Goal: Task Accomplishment & Management: Manage account settings

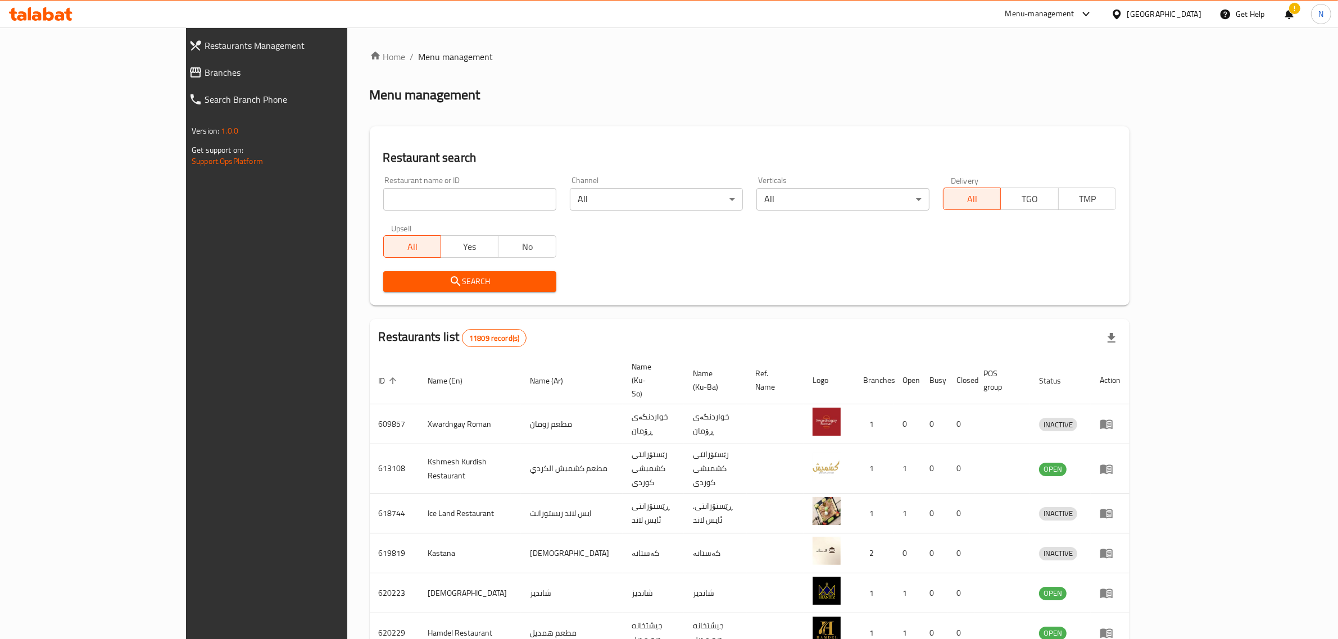
click at [427, 205] on input "search" at bounding box center [469, 199] width 173 height 22
paste input "707008"
type input "707008"
click at [495, 284] on span "Search" at bounding box center [469, 282] width 155 height 14
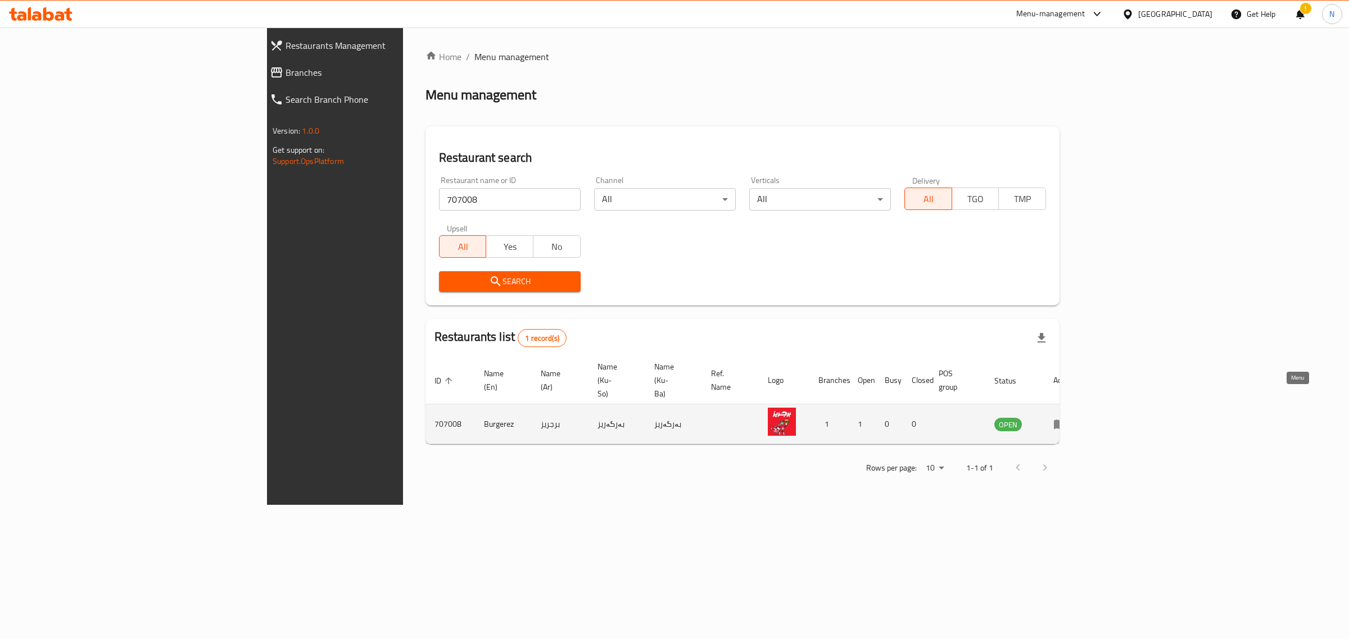
click at [1066, 417] on icon "enhanced table" at bounding box center [1059, 423] width 13 height 13
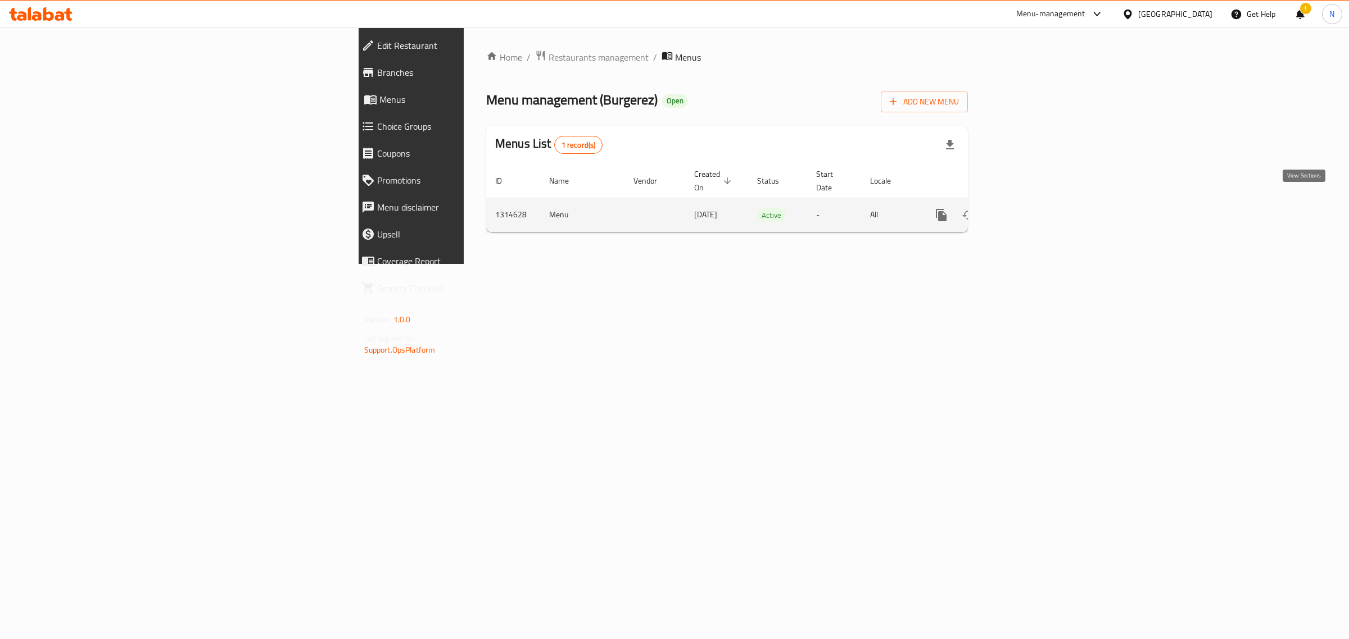
click at [1029, 208] on icon "enhanced table" at bounding box center [1021, 214] width 13 height 13
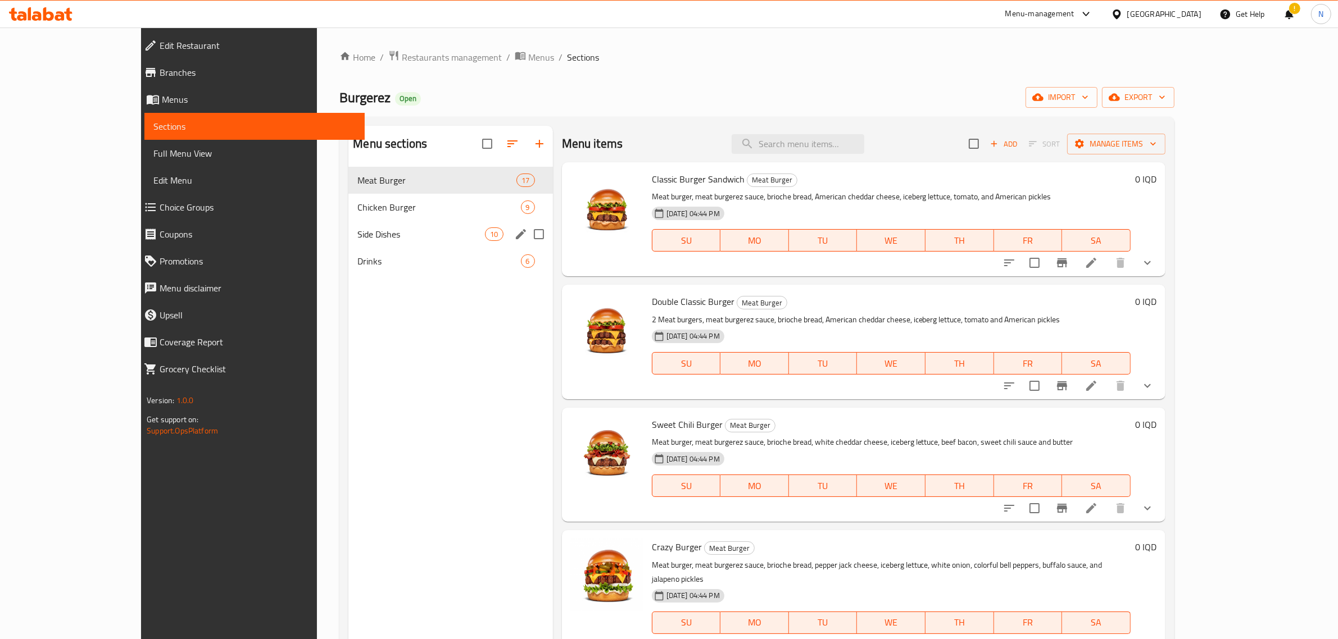
click at [348, 224] on div "Side Dishes 10" at bounding box center [450, 234] width 204 height 27
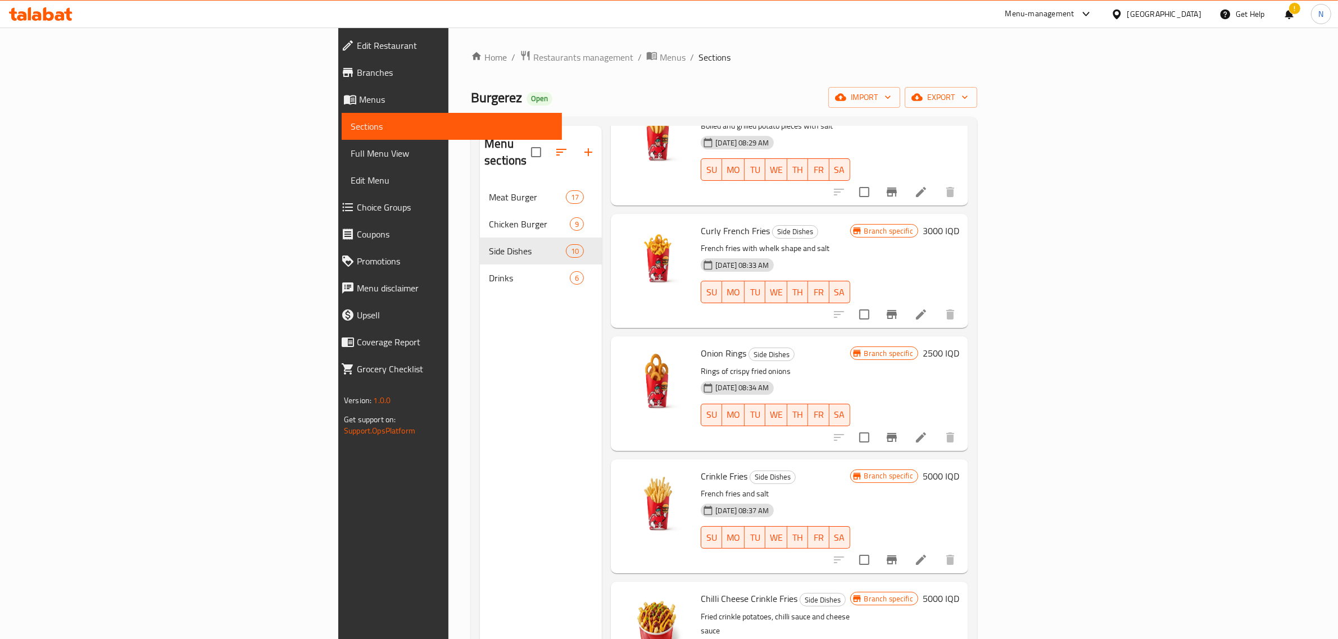
scroll to position [281, 0]
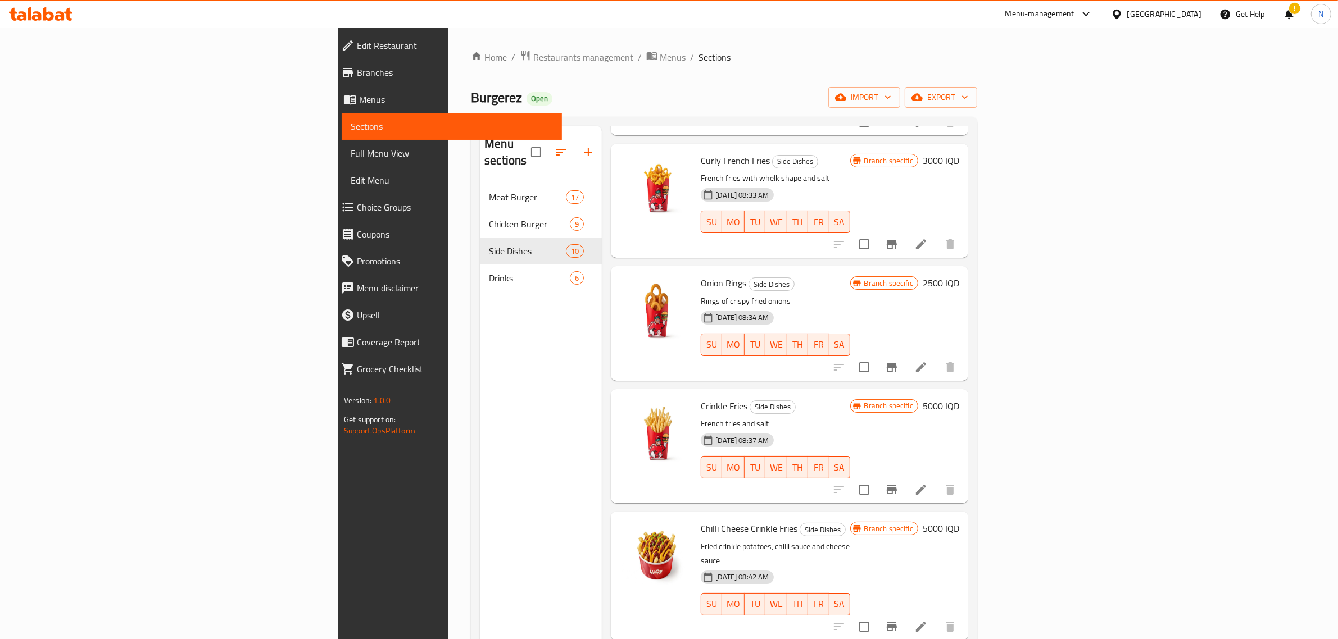
click at [959, 398] on h6 "5000 IQD" at bounding box center [941, 406] width 37 height 16
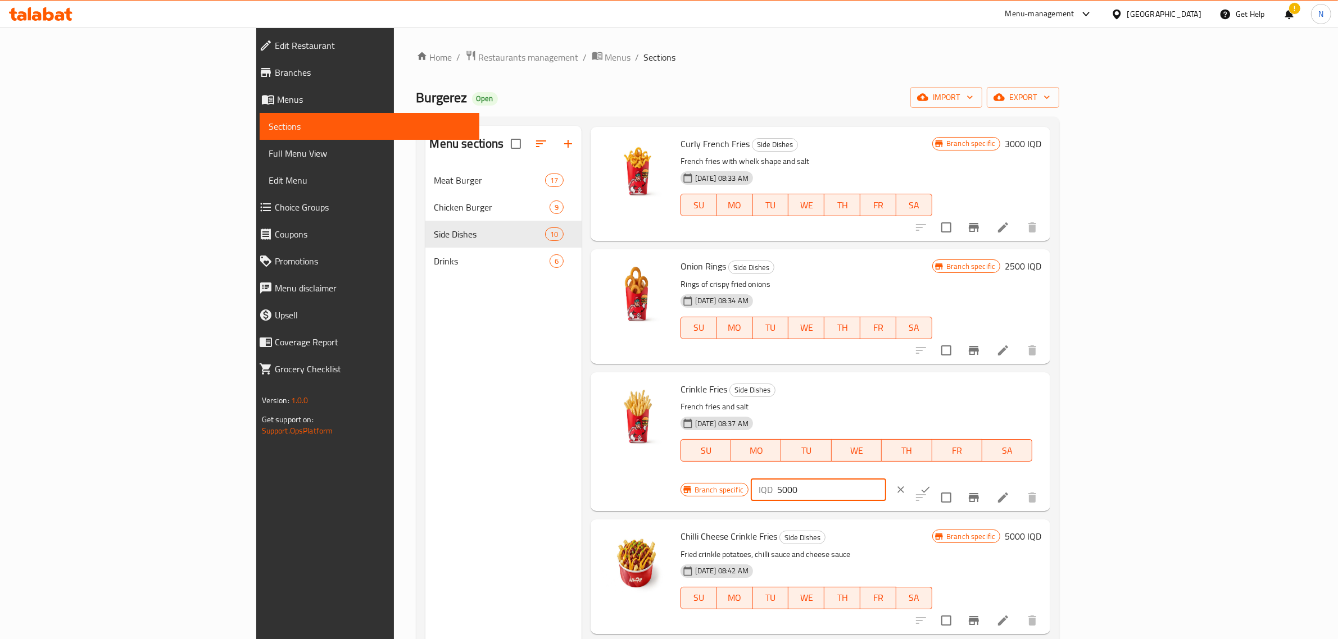
drag, startPoint x: 1141, startPoint y: 394, endPoint x: 979, endPoint y: 397, distance: 161.8
click at [979, 397] on div "Crinkle Fries Side Dishes French fries and salt [DATE] 08:37 AM SU MO TU WE TH …" at bounding box center [861, 442] width 370 height 130
click at [886, 479] on input "2500" at bounding box center [831, 490] width 109 height 22
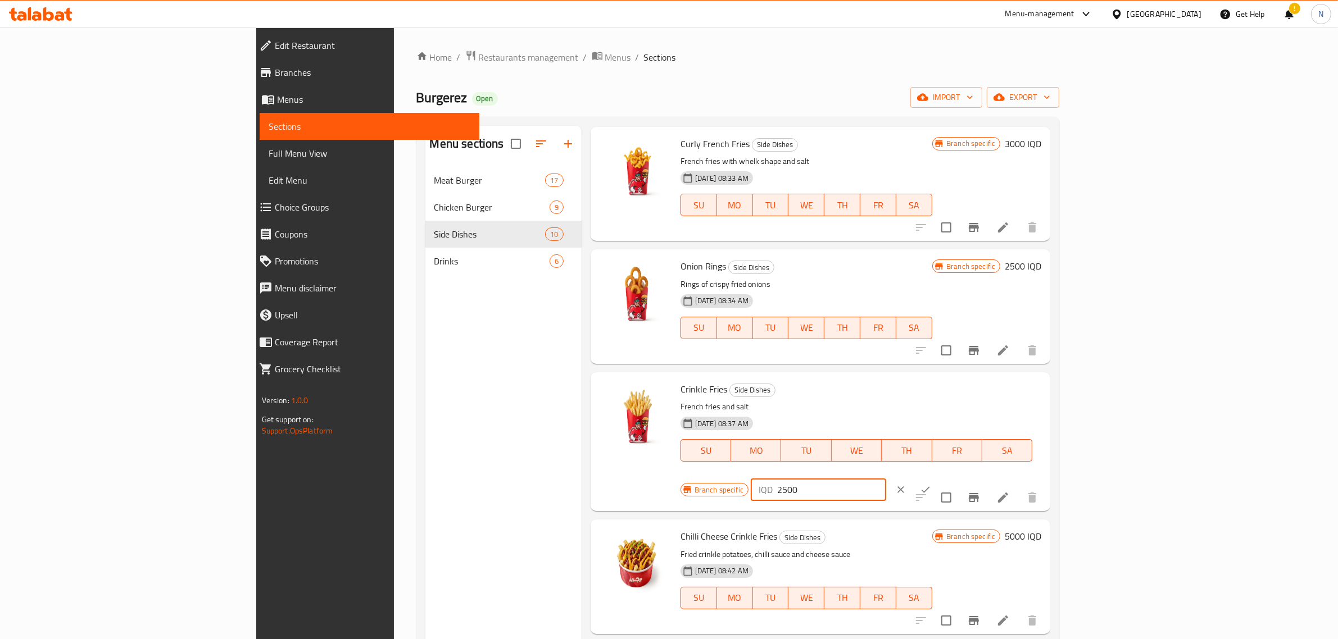
type input "2500"
click at [931, 484] on icon "ok" at bounding box center [925, 489] width 11 height 11
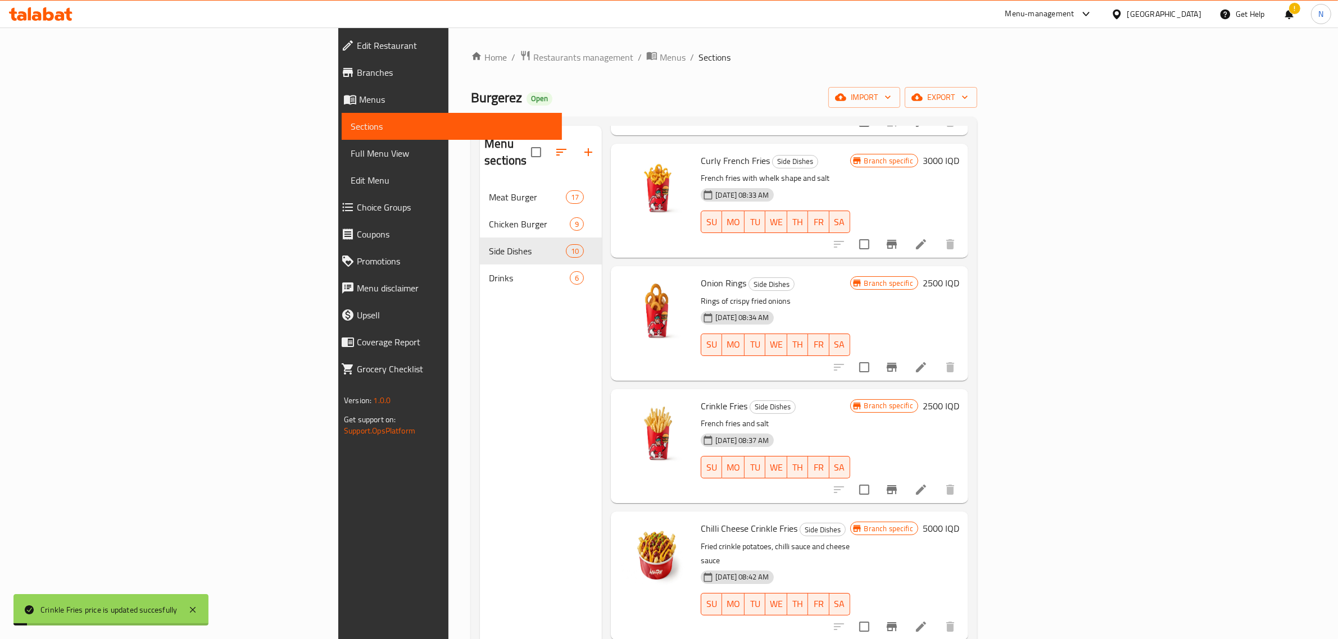
click at [905, 476] on button "Branch-specific-item" at bounding box center [891, 489] width 27 height 27
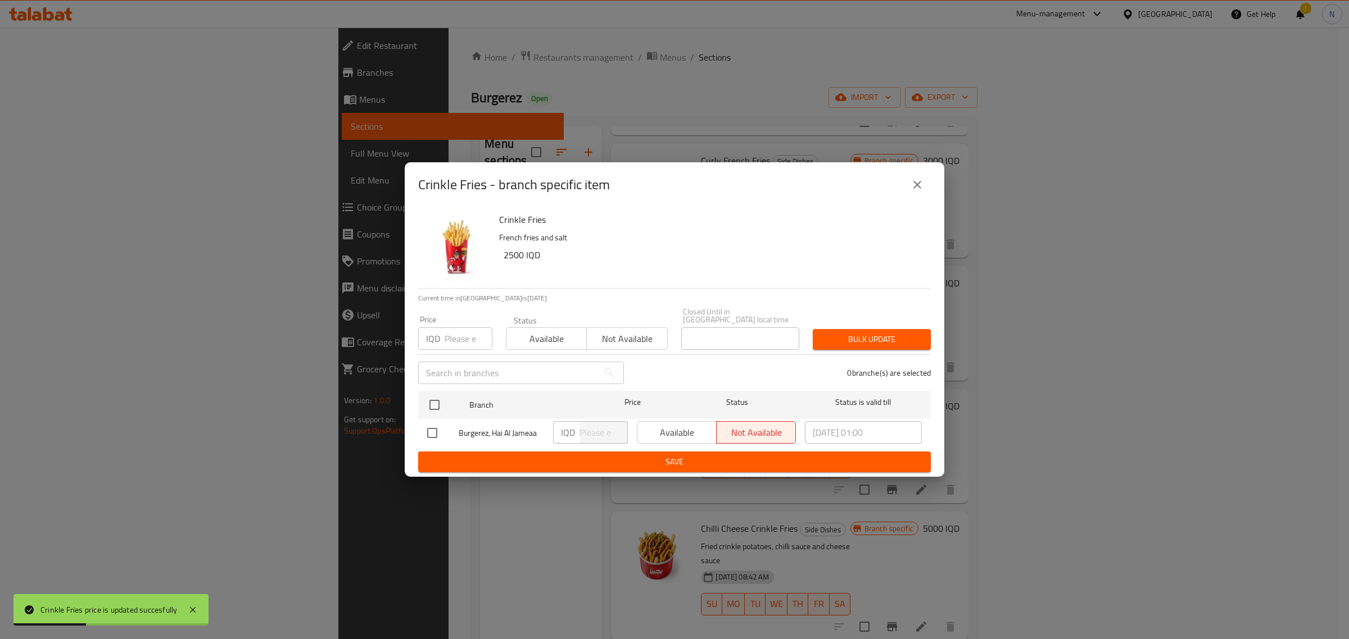
click at [464, 344] on input "number" at bounding box center [468, 339] width 48 height 22
paste input "2500"
type input "2500"
click at [552, 344] on button "Available" at bounding box center [546, 339] width 81 height 22
click at [442, 400] on input "checkbox" at bounding box center [435, 405] width 24 height 24
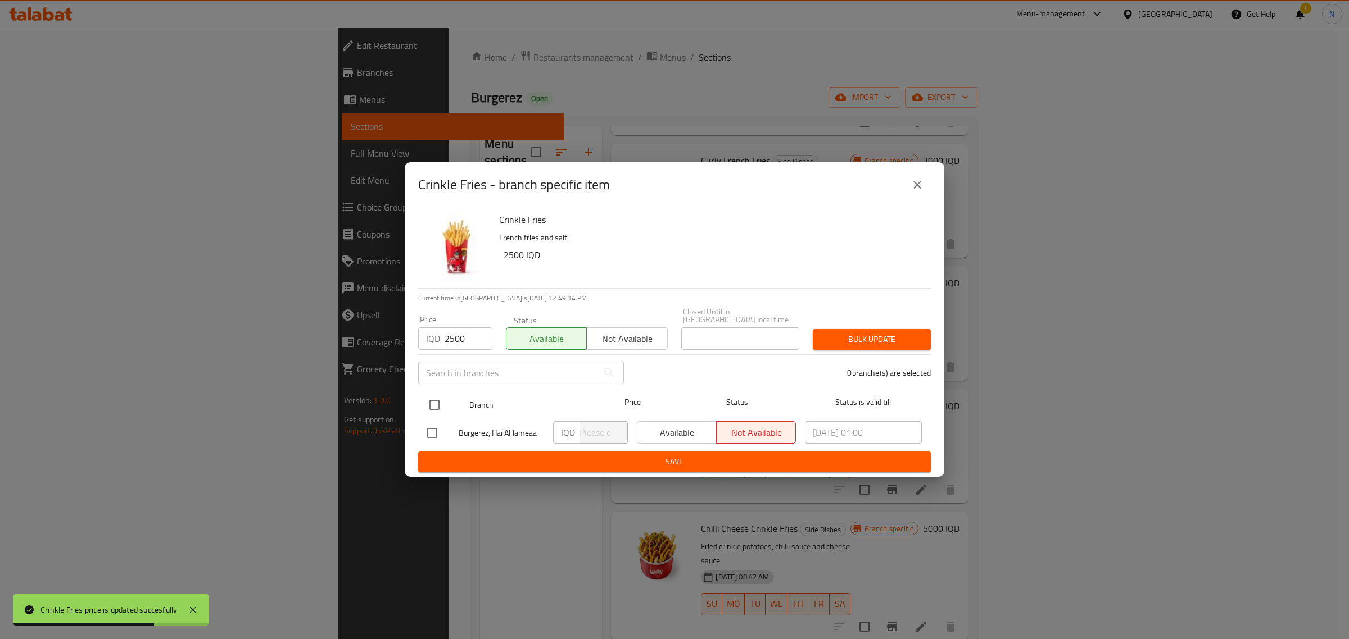
checkbox input "true"
click at [585, 427] on input "number" at bounding box center [603, 432] width 48 height 22
paste input "2500"
type input "2500"
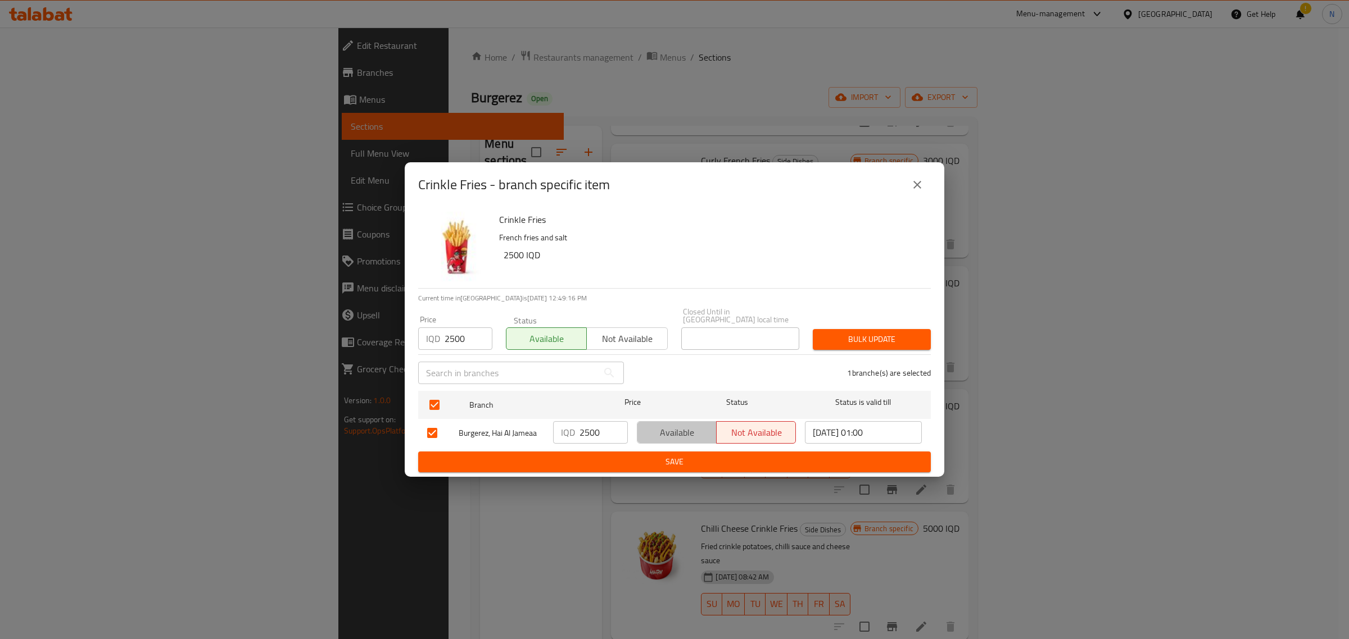
click at [684, 425] on span "Available" at bounding box center [677, 433] width 70 height 16
click at [674, 461] on span "Save" at bounding box center [674, 462] width 494 height 14
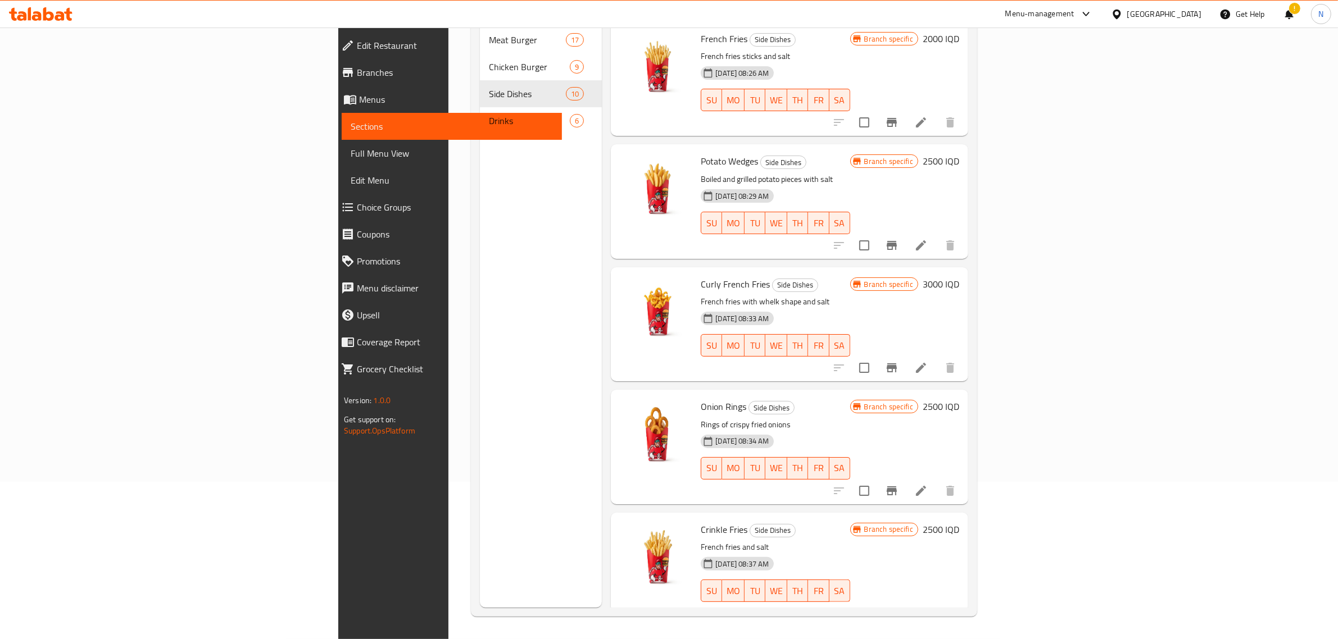
scroll to position [0, 0]
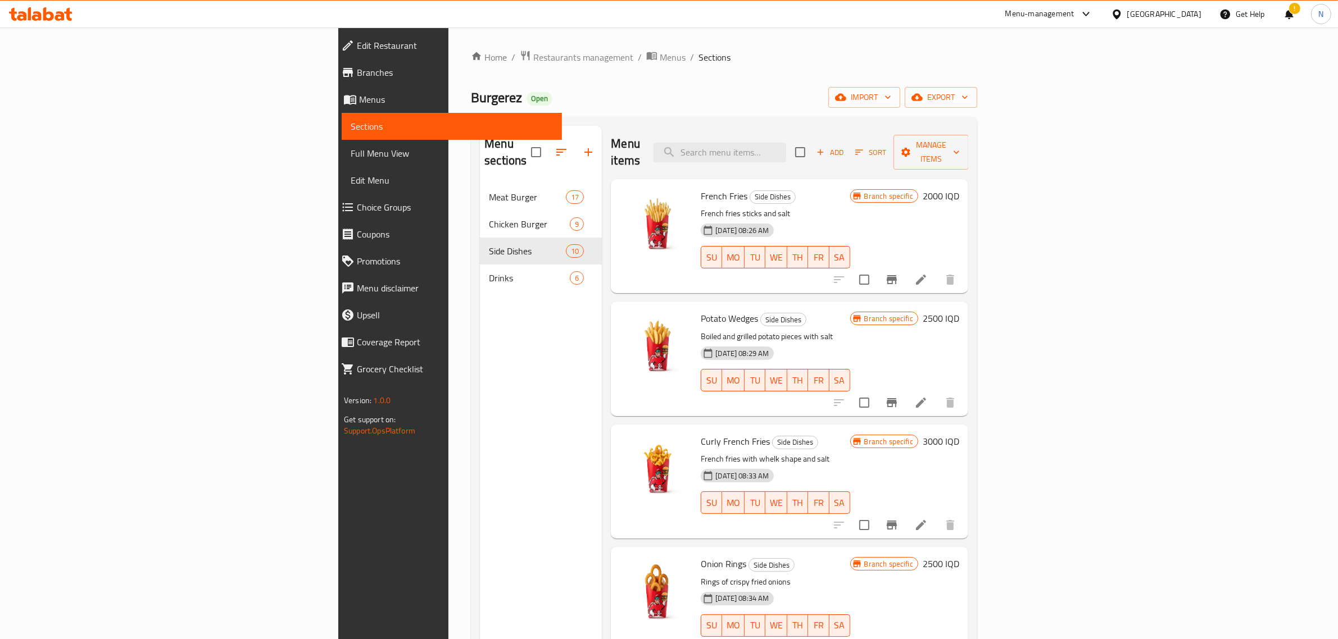
click at [58, 6] on div at bounding box center [40, 14] width 81 height 22
click at [58, 9] on icon at bounding box center [40, 13] width 63 height 13
